Goal: Task Accomplishment & Management: Complete application form

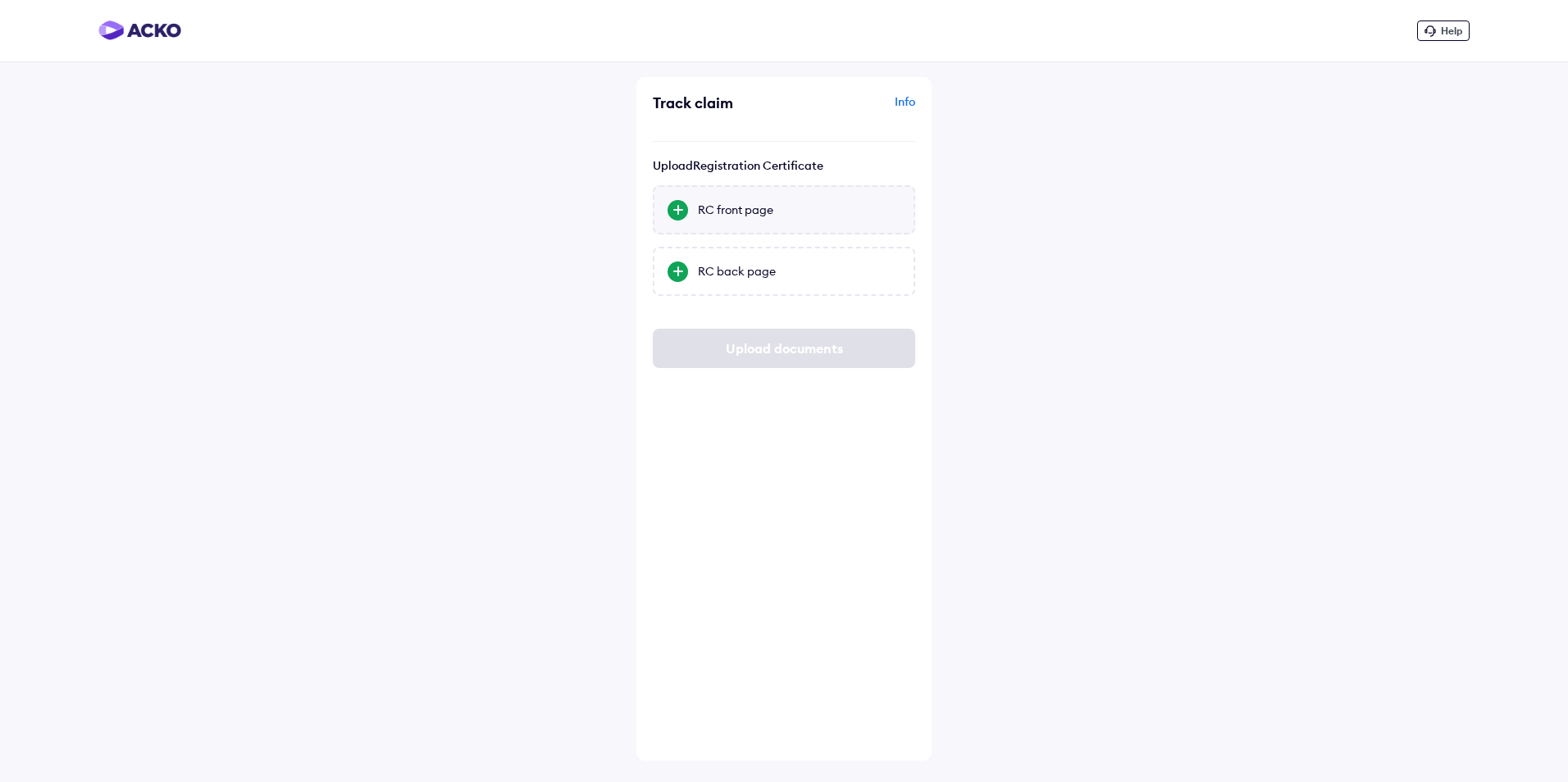
click at [766, 210] on div "RC front page" at bounding box center [800, 210] width 203 height 16
click at [0, 0] on input "RC front page" at bounding box center [0, 0] width 0 height 0
click at [676, 275] on div at bounding box center [678, 272] width 21 height 21
click at [0, 0] on input "RC back page" at bounding box center [0, 0] width 0 height 0
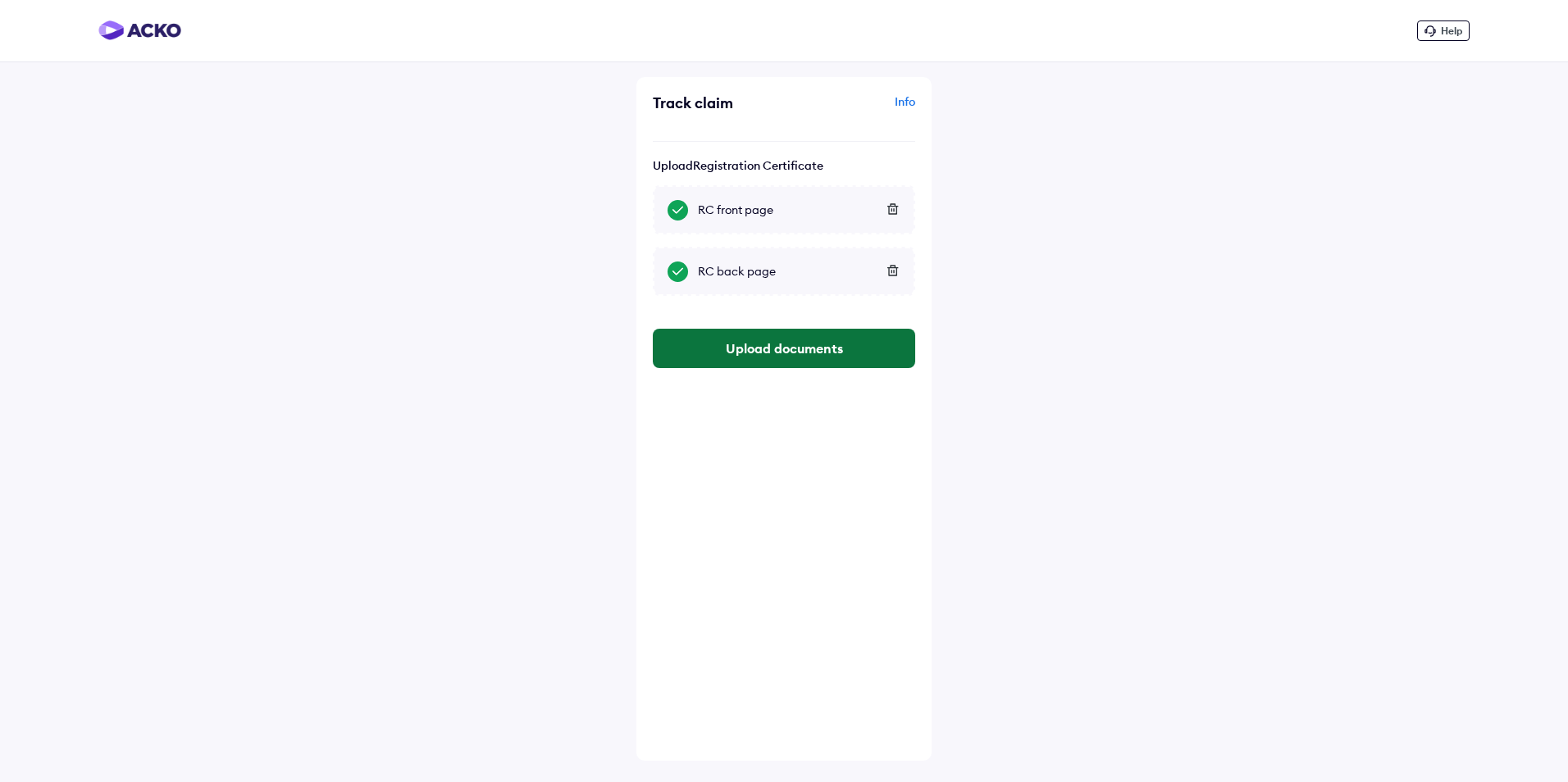
click at [763, 358] on button "Upload documents" at bounding box center [784, 348] width 263 height 39
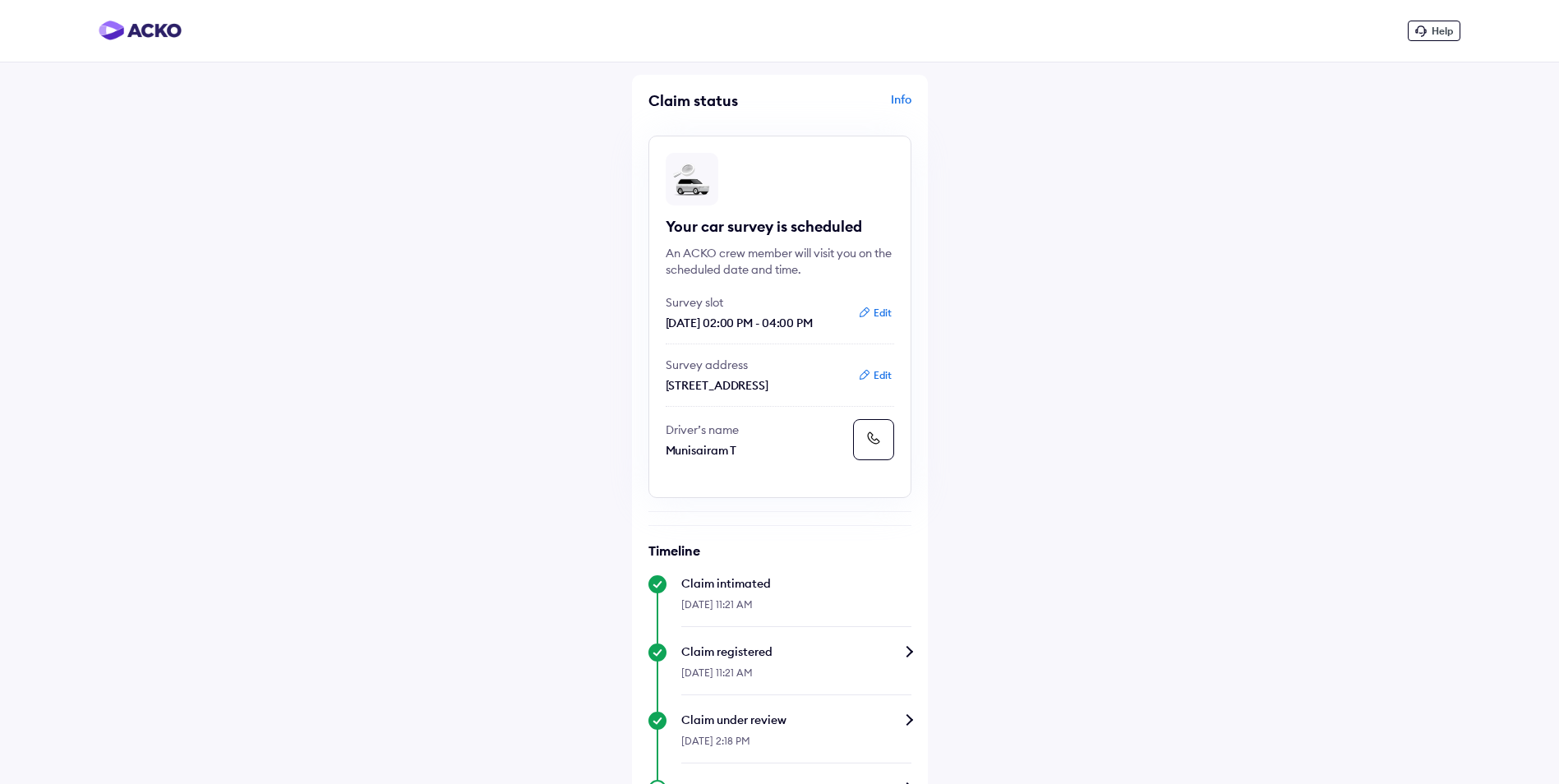
scroll to position [332, 0]
